Goal: Entertainment & Leisure: Browse casually

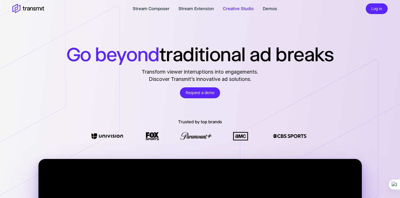
click at [238, 10] on link "Creative Studio" at bounding box center [238, 8] width 31 height 7
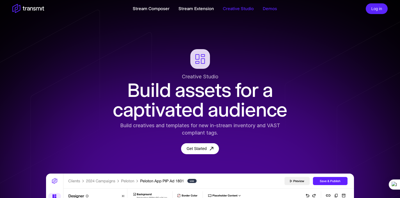
click at [263, 8] on link "Demos" at bounding box center [270, 8] width 14 height 7
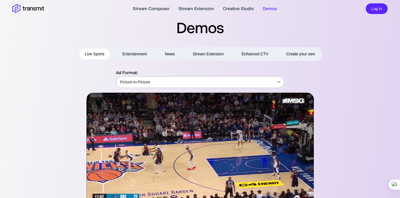
click at [189, 83] on body "Stream Composer Stream Extension Creative Studio Demos Log in Demos Live Sports…" at bounding box center [200, 99] width 400 height 198
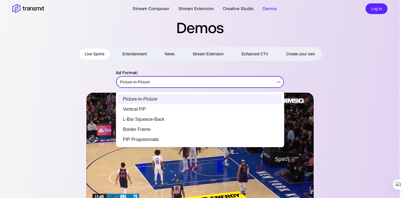
click at [137, 54] on div at bounding box center [202, 99] width 404 height 198
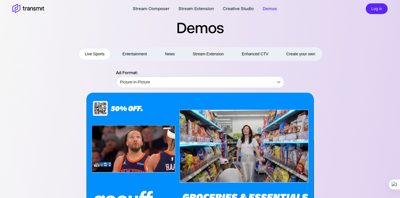
click at [138, 53] on button "Entertainment" at bounding box center [135, 54] width 36 height 11
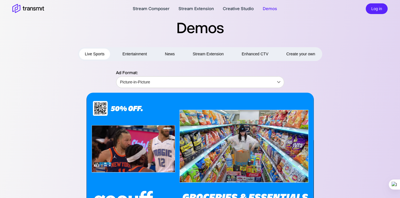
type input "Sponsored Overlay"
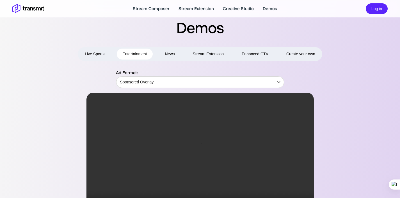
scroll to position [55, 0]
